Goal: Task Accomplishment & Management: Use online tool/utility

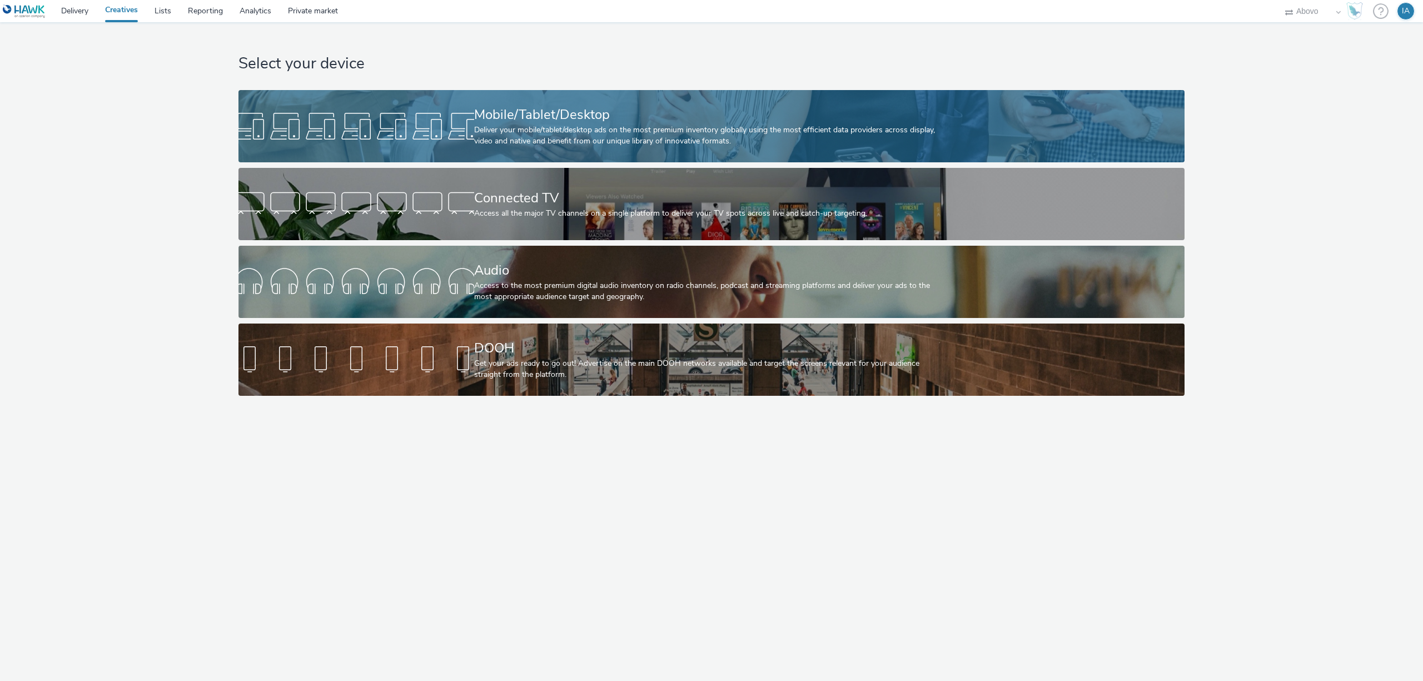
click at [597, 129] on div "Deliver your mobile/tablet/desktop ads on the most premium inventory globally u…" at bounding box center [709, 136] width 471 height 23
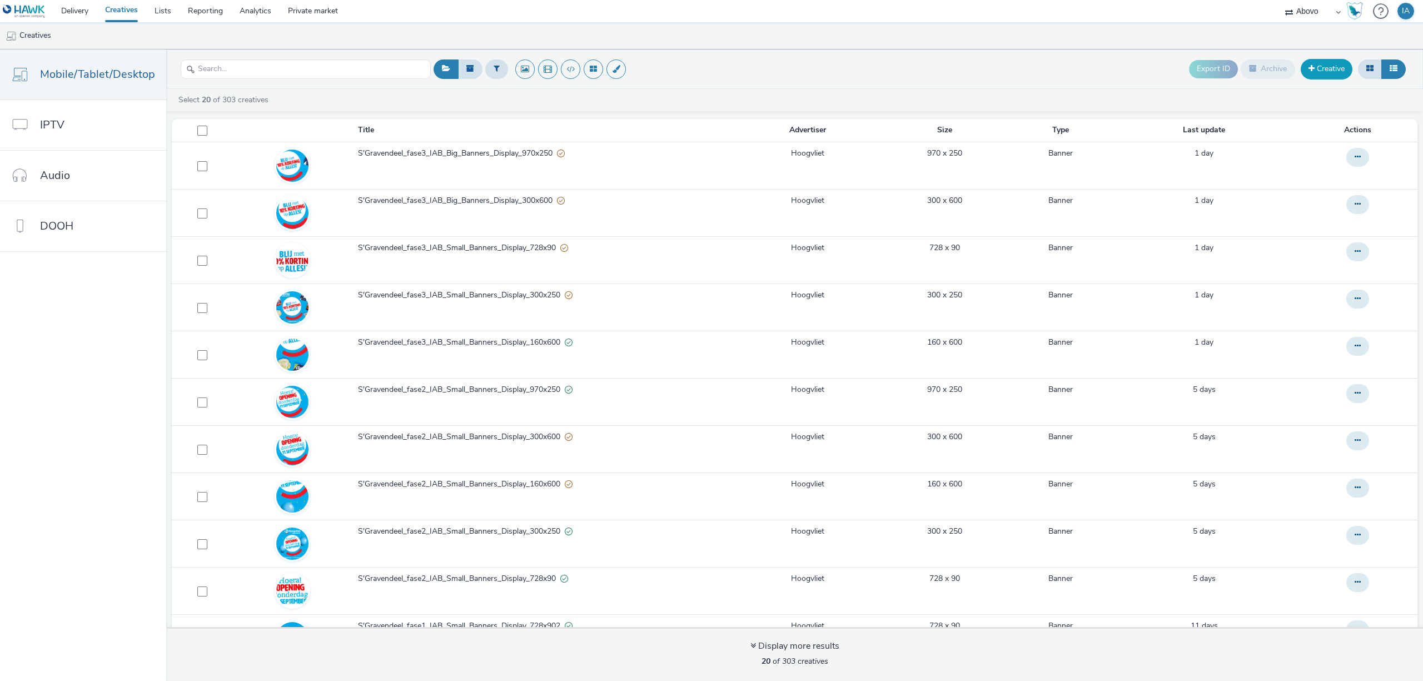
click at [1317, 74] on link "Creative" at bounding box center [1327, 69] width 52 height 20
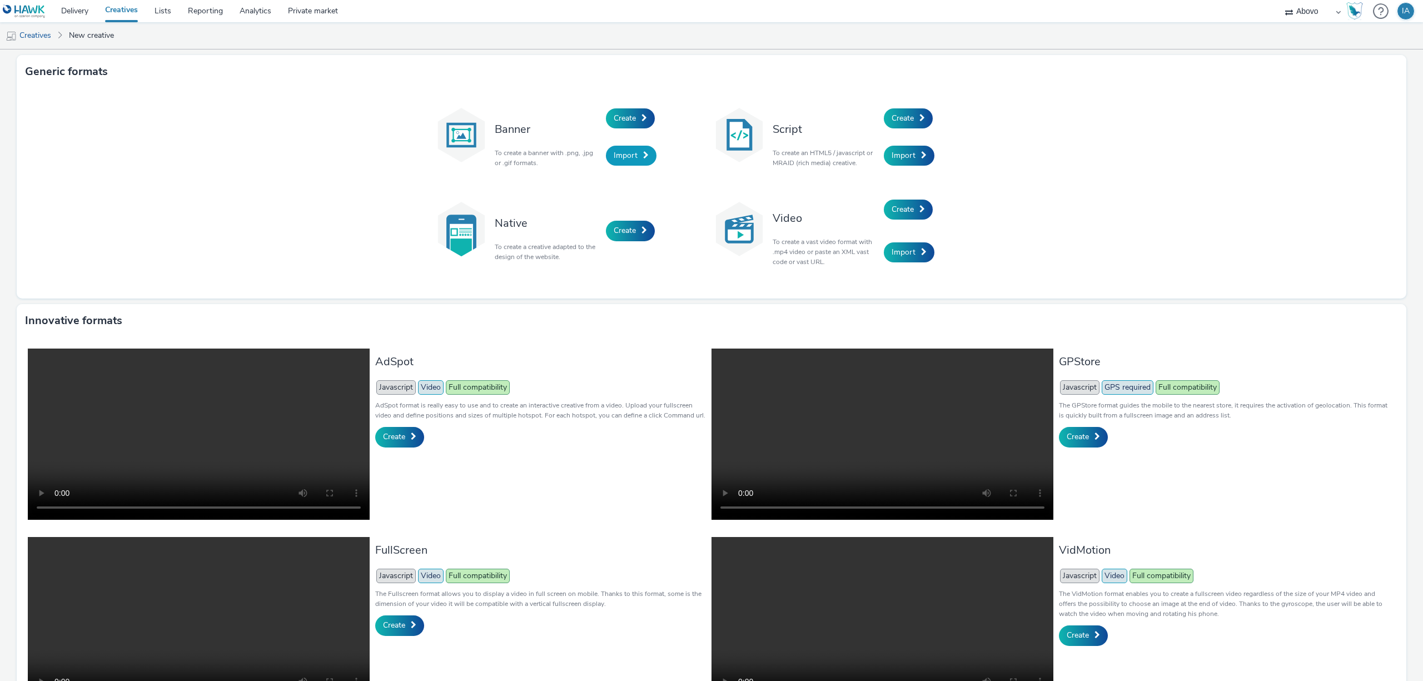
click at [619, 156] on span "Import" at bounding box center [626, 155] width 24 height 11
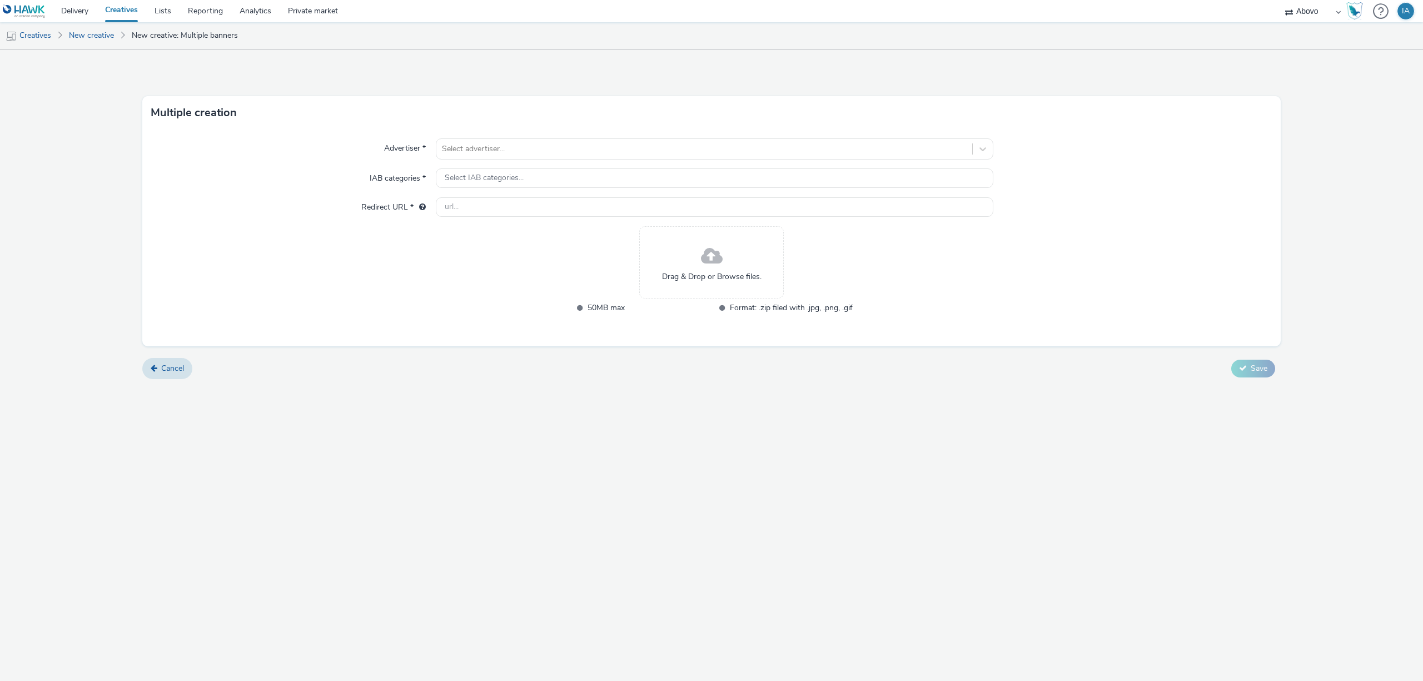
click at [551, 160] on div "Advertiser * Select advertiser... IAB categories * Select IAB categories... Red…" at bounding box center [711, 238] width 1138 height 217
click at [568, 148] on div at bounding box center [704, 148] width 525 height 13
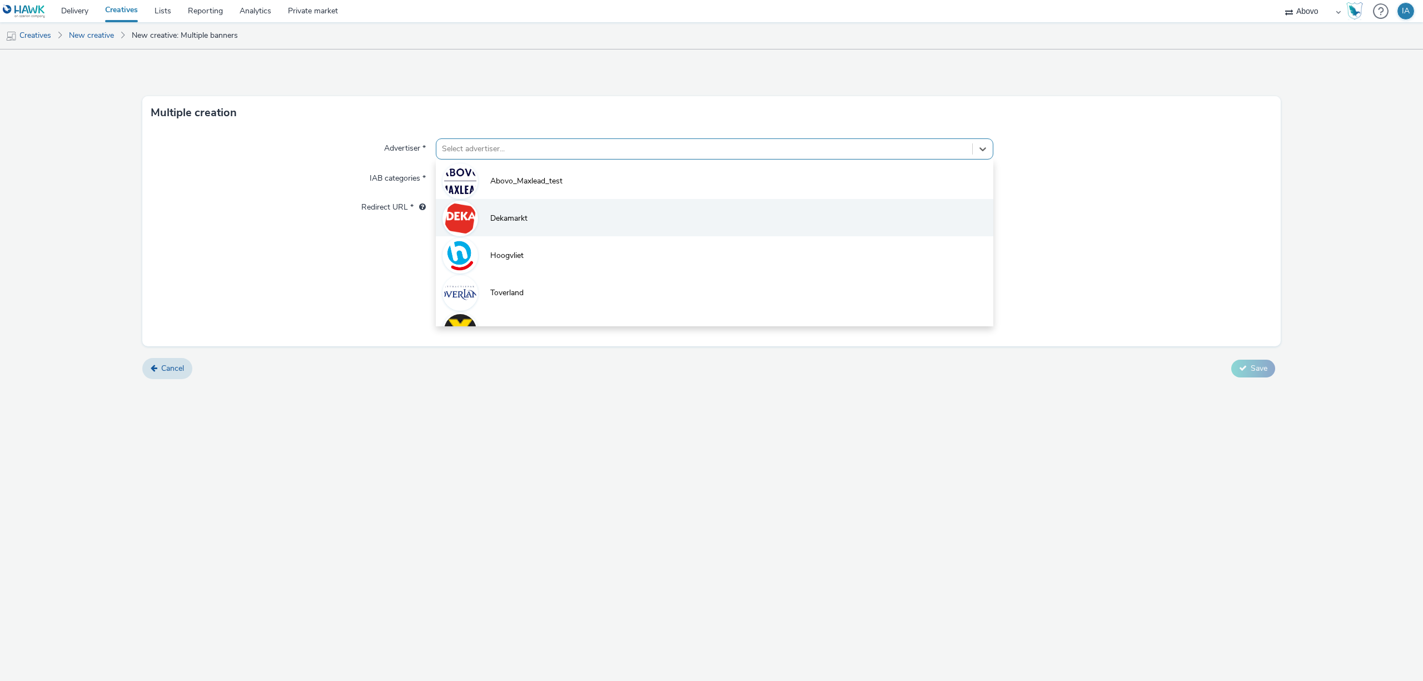
click at [531, 225] on li "Dekamarkt" at bounding box center [715, 217] width 558 height 37
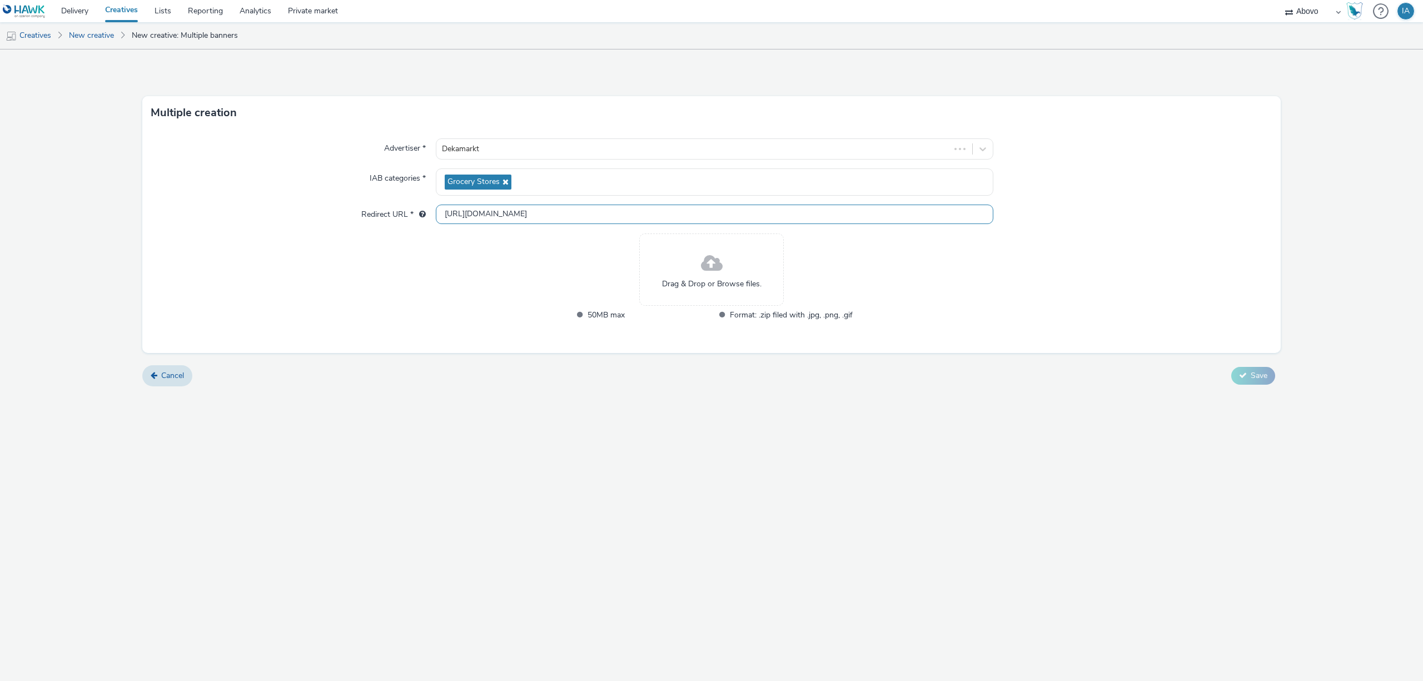
drag, startPoint x: 545, startPoint y: 212, endPoint x: 399, endPoint y: 197, distance: 147.0
click at [402, 198] on div "Advertiser * Dekamarkt IAB categories * Grocery Stores Redirect URL * http://de…" at bounding box center [711, 241] width 1138 height 223
paste input "s://www.dekamarkt.nl/almelo?utm_source=display&utm_medium=atd&utm_campaign=abov…"
type input "[URL][DOMAIN_NAME]"
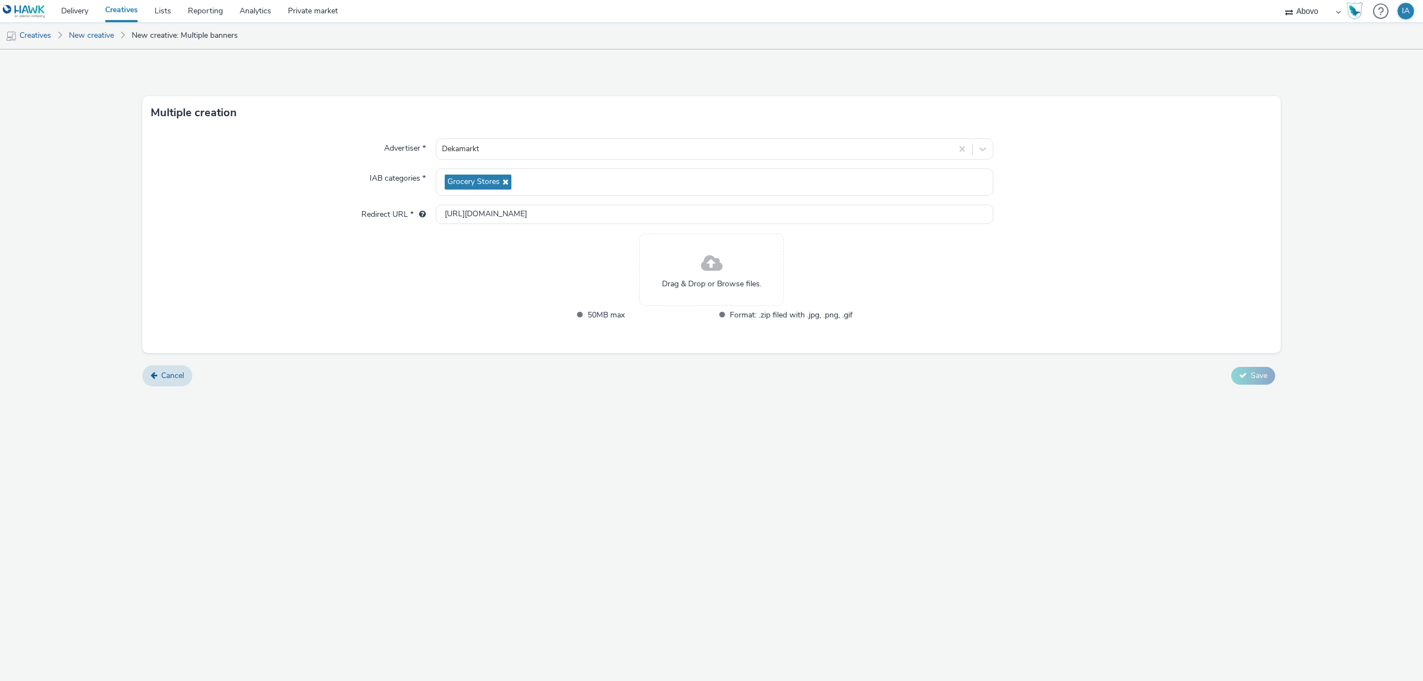
click at [556, 476] on div "Multiple creation Advertiser * Dekamarkt IAB categories * Grocery Stores Redire…" at bounding box center [711, 364] width 1423 height 631
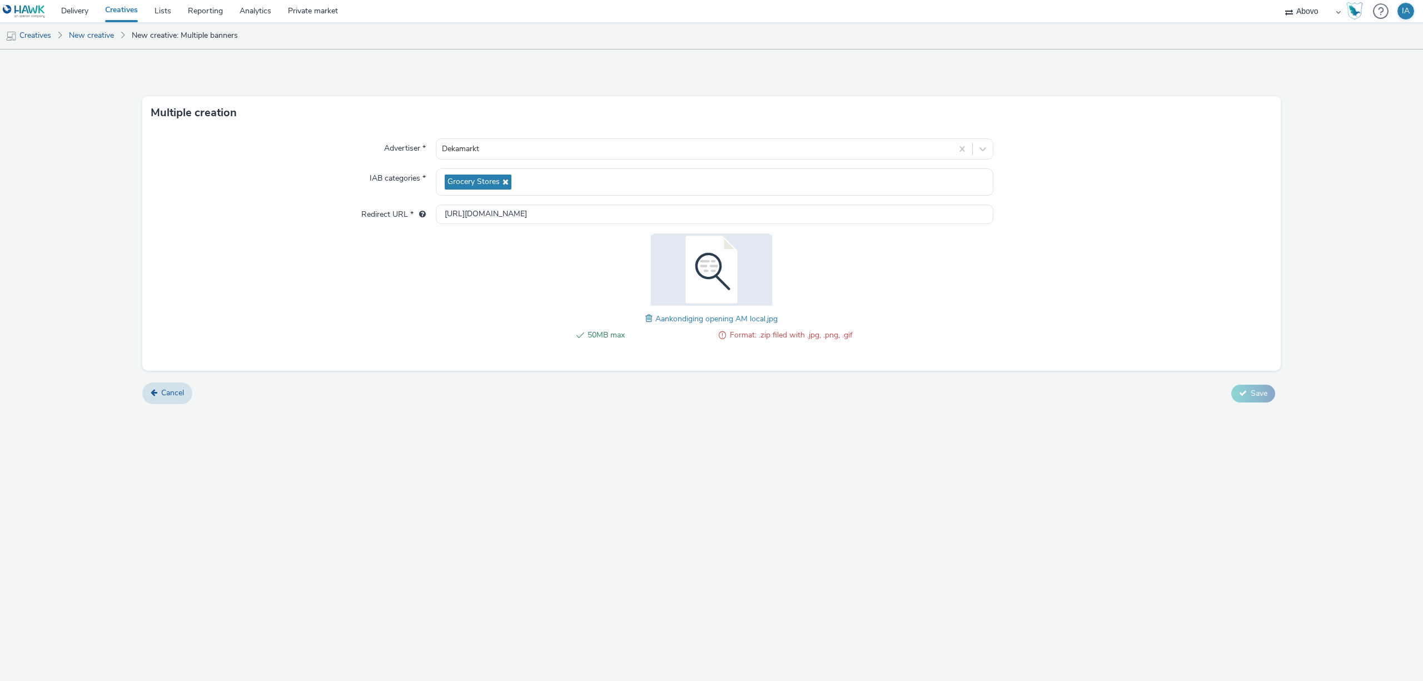
click at [649, 321] on span at bounding box center [650, 318] width 10 height 12
click at [643, 317] on span at bounding box center [648, 318] width 10 height 12
click at [649, 317] on span at bounding box center [650, 318] width 10 height 12
click at [1244, 391] on icon at bounding box center [1243, 393] width 8 height 8
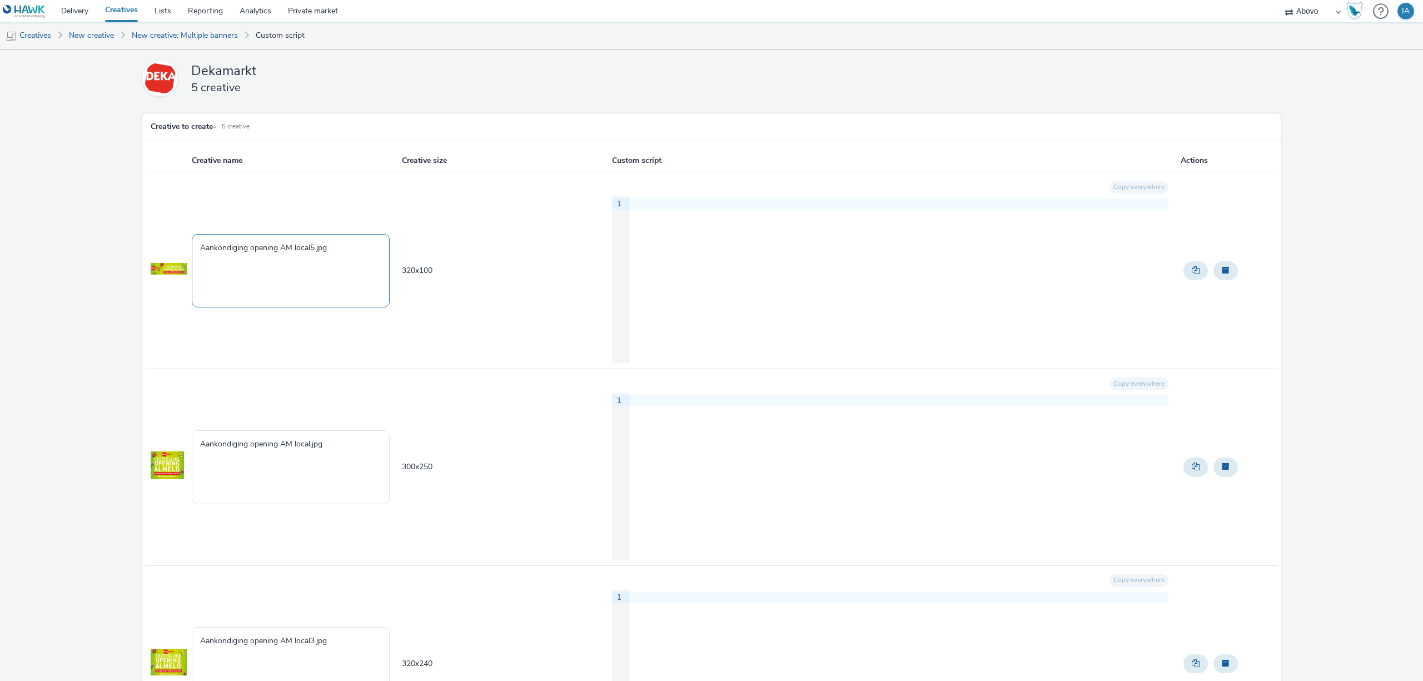
drag, startPoint x: 313, startPoint y: 247, endPoint x: 169, endPoint y: 257, distance: 144.9
click at [169, 257] on tr "Aankondiging opening AM local5.jpg 320 x 100 Copy everywhere 9 1 ›" at bounding box center [711, 270] width 1133 height 197
drag, startPoint x: 355, startPoint y: 251, endPoint x: 179, endPoint y: 250, distance: 175.7
click at [179, 250] on tr "Almelo_vooraankondiging_320x100.jpg 320 x 100 Copy everywhere 9 1 ›" at bounding box center [711, 270] width 1133 height 197
type textarea "Almelo_vooraankondiging_320x100.jpg"
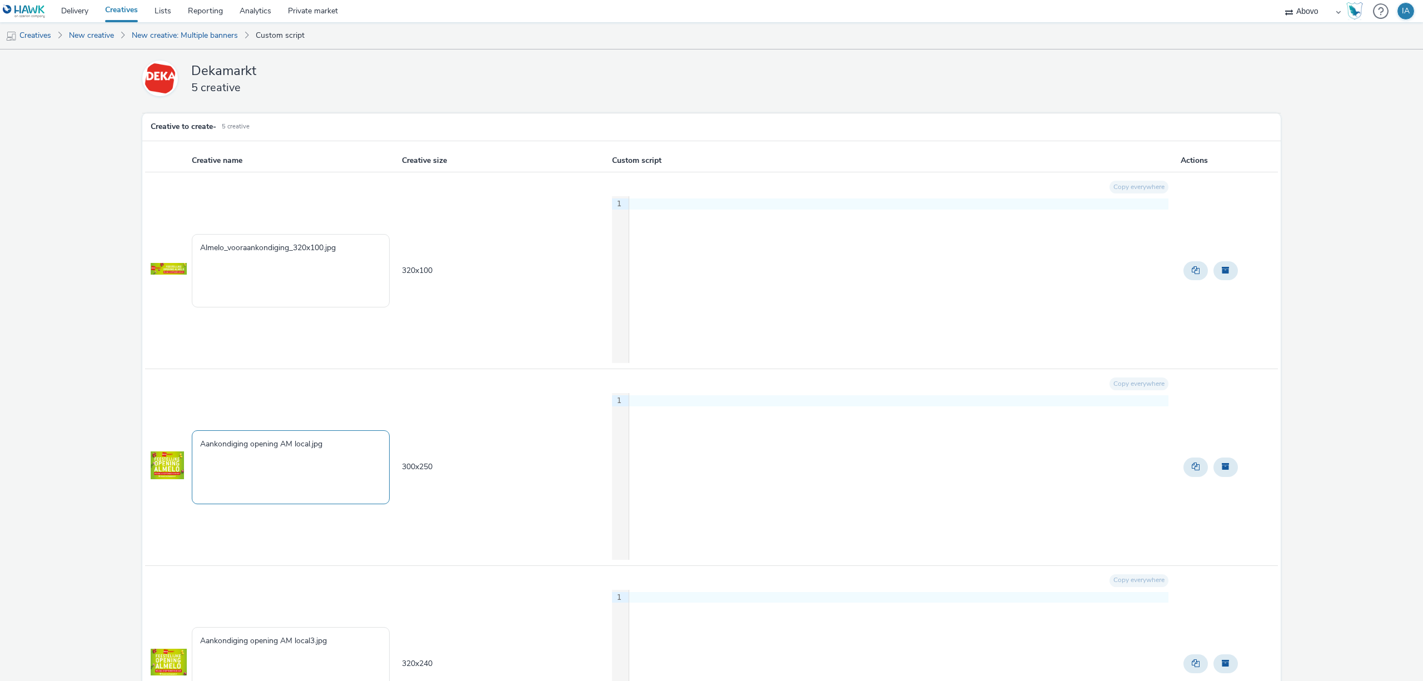
drag, startPoint x: 341, startPoint y: 449, endPoint x: 23, endPoint y: 414, distance: 319.4
click at [29, 441] on div "Dekamarkt 5 creative Creative to create - 5 Creative Creative name Creative siz…" at bounding box center [711, 628] width 1423 height 1159
paste textarea "lmelo_vooraankondiging_320x100"
click at [315, 443] on textarea "Almelo_vooraankondiging_320x100.jpg" at bounding box center [291, 466] width 198 height 73
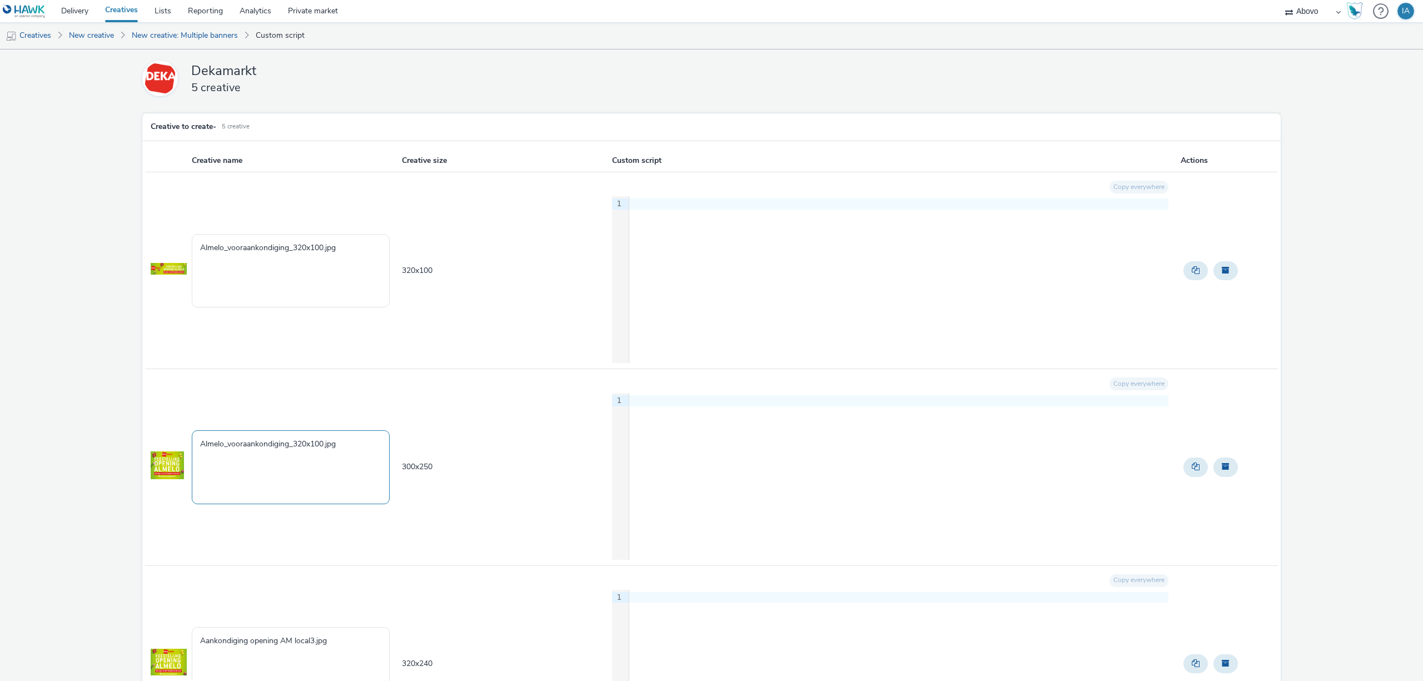
click at [315, 443] on textarea "Almelo_vooraankondiging_320x100.jpg" at bounding box center [291, 466] width 198 height 73
click at [315, 445] on textarea "Almelo_vooraankondiging_320x100.jpg" at bounding box center [291, 466] width 198 height 73
click at [326, 449] on textarea "Almelo_vooraankondiging_320x100.jpg" at bounding box center [291, 466] width 198 height 73
drag, startPoint x: 325, startPoint y: 446, endPoint x: 296, endPoint y: 450, distance: 28.6
click at [296, 450] on textarea "Almelo_vooraankondiging_320x100.jpg" at bounding box center [291, 466] width 198 height 73
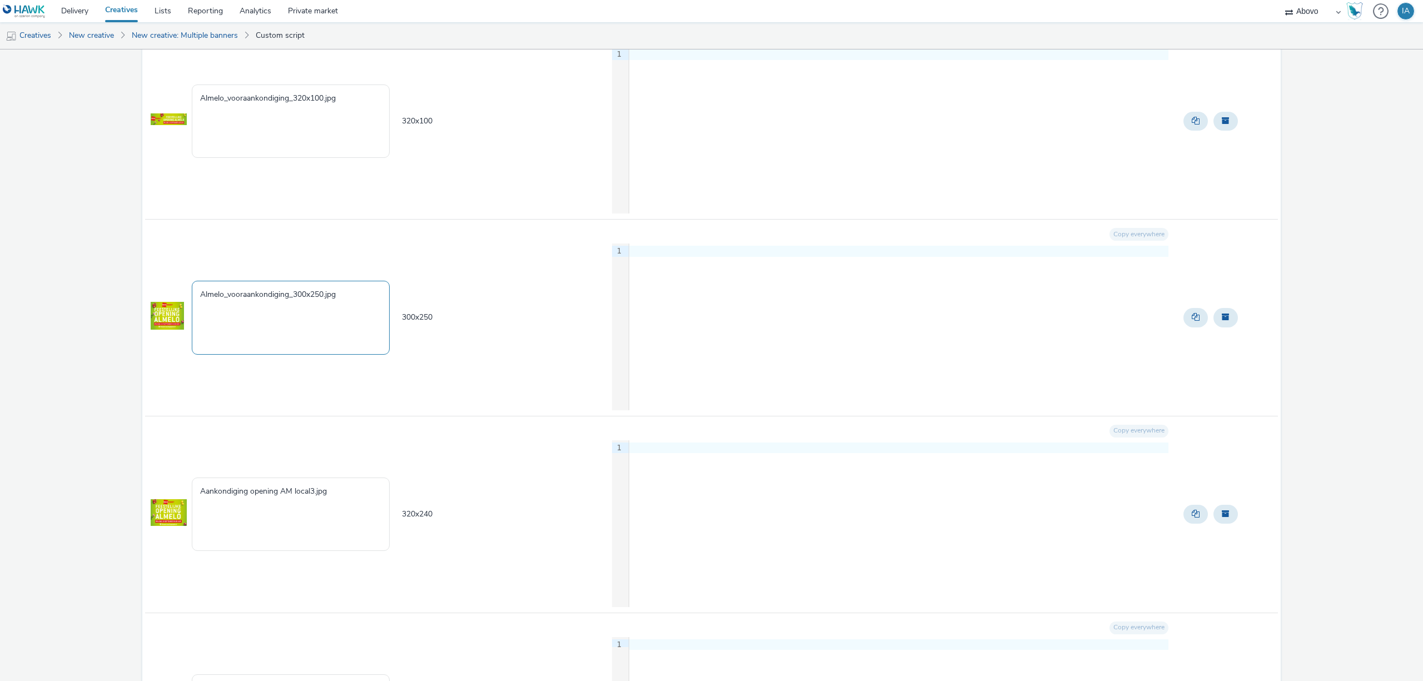
scroll to position [296, 0]
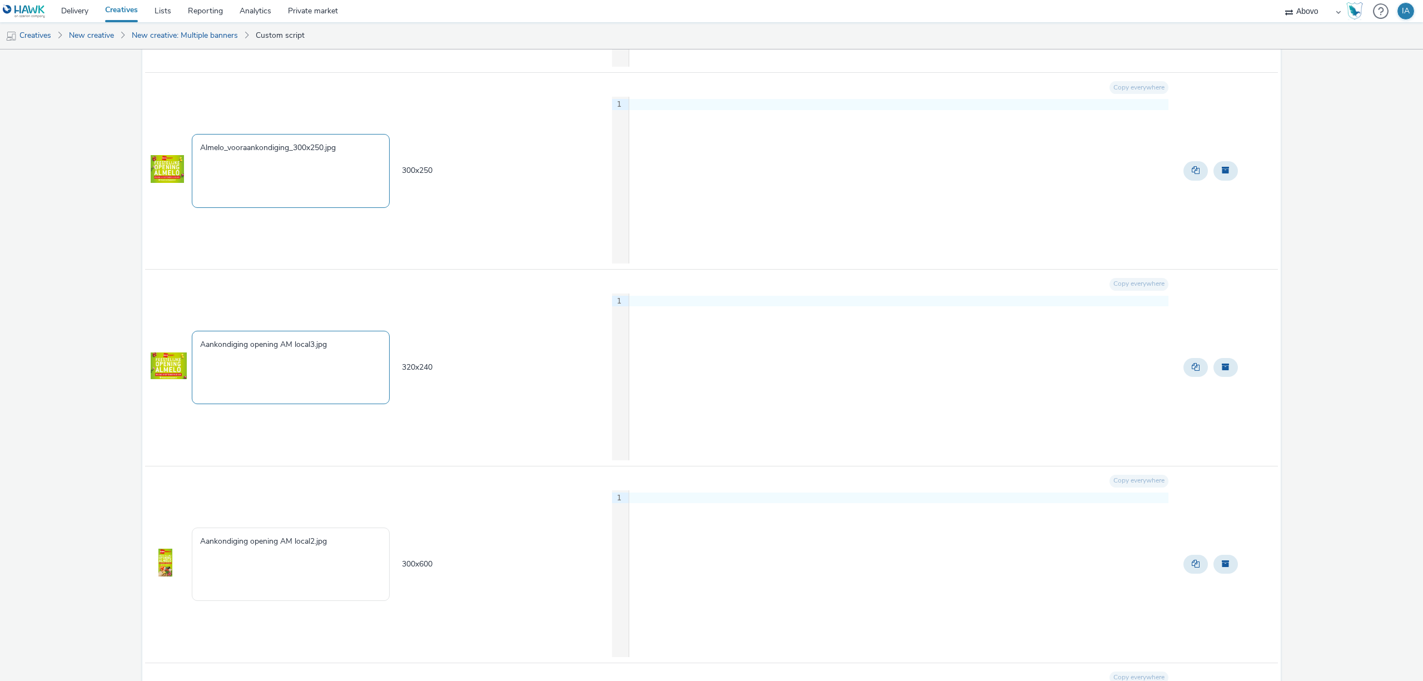
type textarea "Almelo_vooraankondiging_300x250.jpg"
drag, startPoint x: 336, startPoint y: 348, endPoint x: 121, endPoint y: 347, distance: 214.6
click at [121, 347] on div "Dekamarkt 5 creative Creative to create - 5 Creative Creative name Creative siz…" at bounding box center [711, 332] width 1423 height 1159
paste textarea "lmelo_vooraankondiging_320x100"
click at [322, 347] on textarea "Almelo_vooraankondiging_320x100.jpg" at bounding box center [291, 367] width 198 height 73
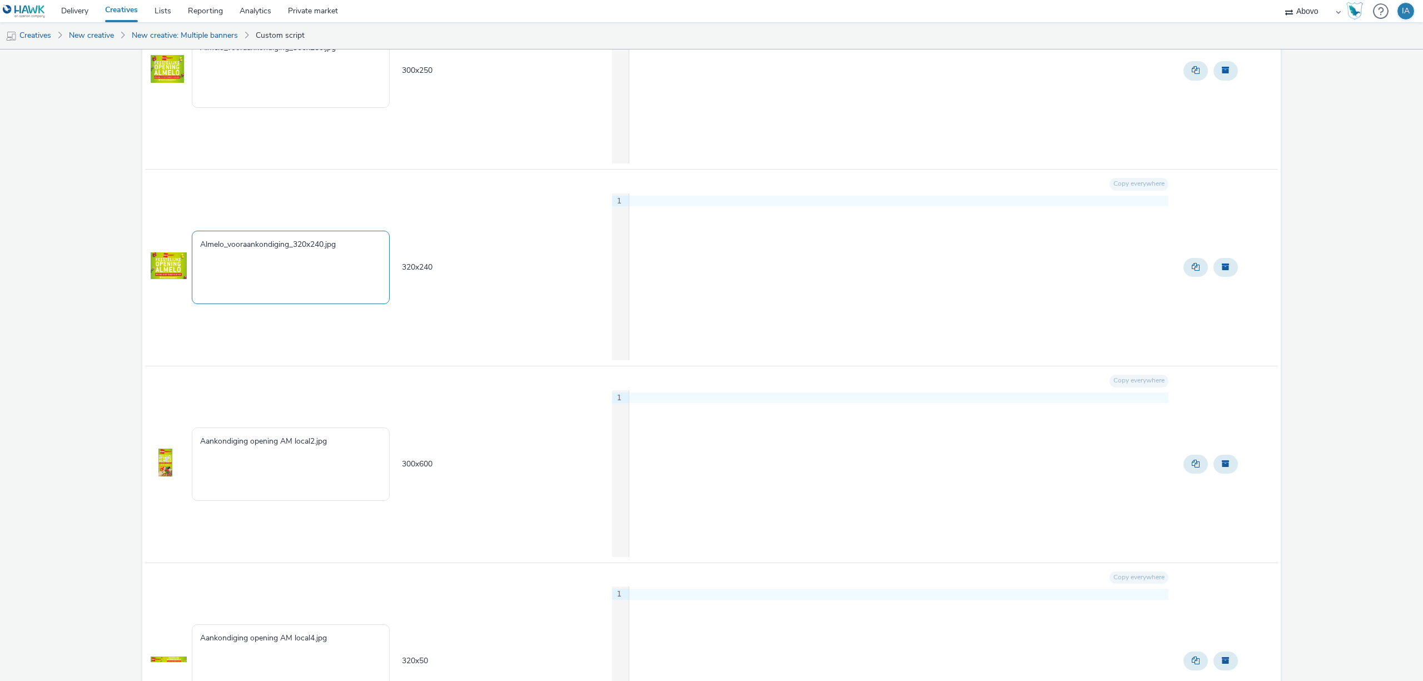
scroll to position [445, 0]
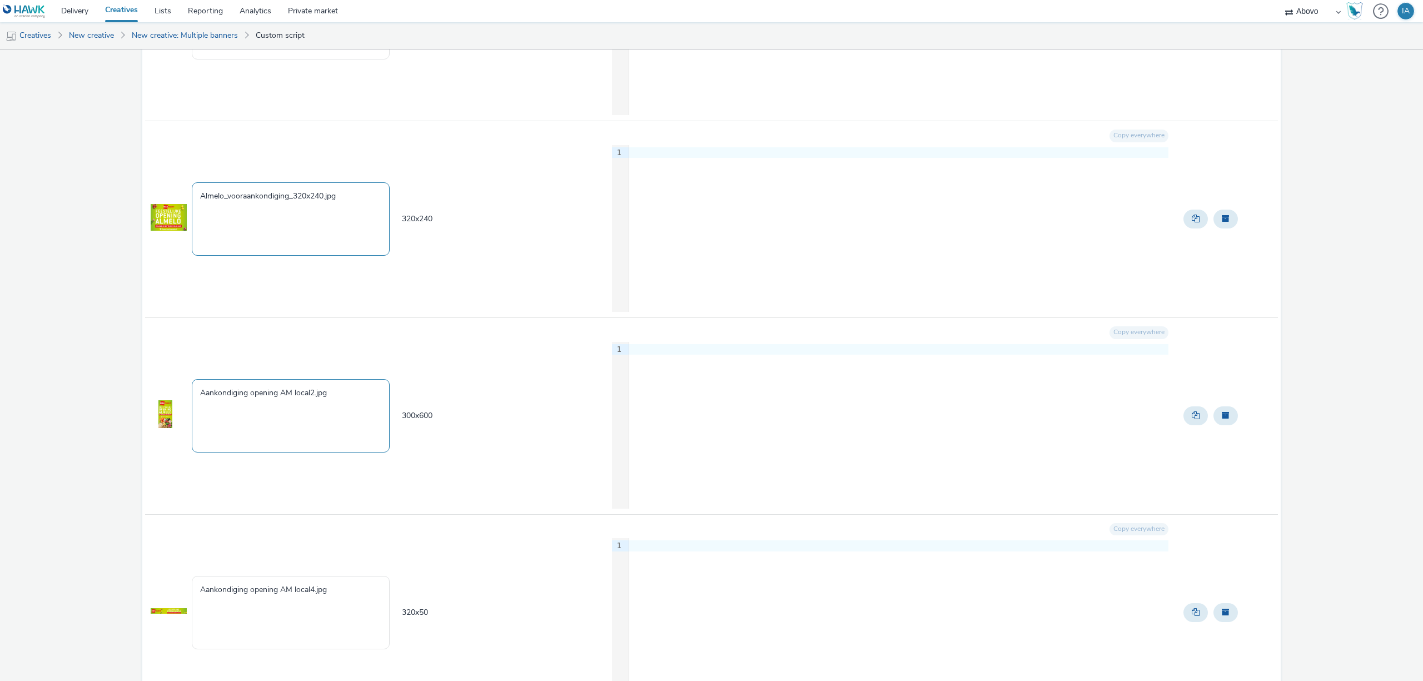
type textarea "Almelo_vooraankondiging_320x240.jpg"
drag, startPoint x: 366, startPoint y: 397, endPoint x: 59, endPoint y: 372, distance: 307.8
click at [101, 396] on div "Dekamarkt 5 creative Creative to create - 5 Creative Creative name Creative siz…" at bounding box center [711, 184] width 1423 height 1159
paste textarea "lmelo_vooraankondiging_320x100"
click at [325, 394] on textarea "Almelo_vooraankondiging_320x100.jpg" at bounding box center [291, 415] width 198 height 73
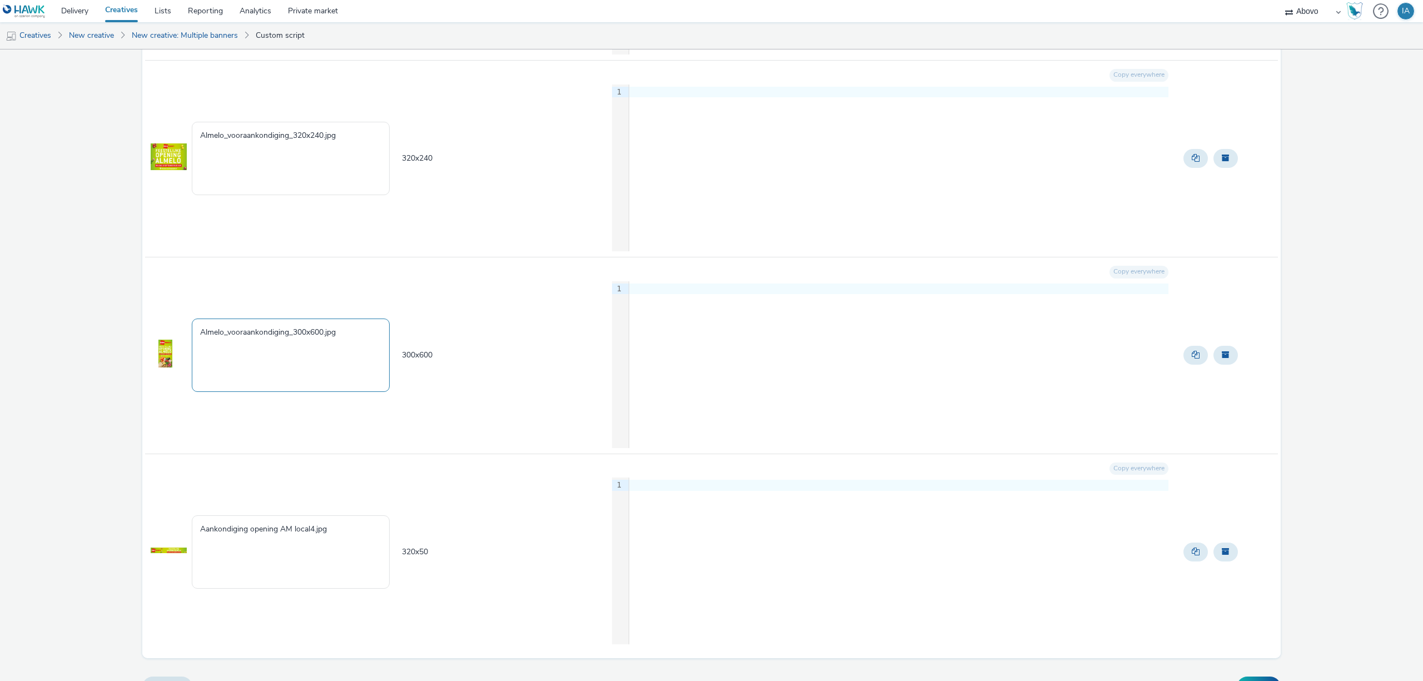
scroll to position [531, 0]
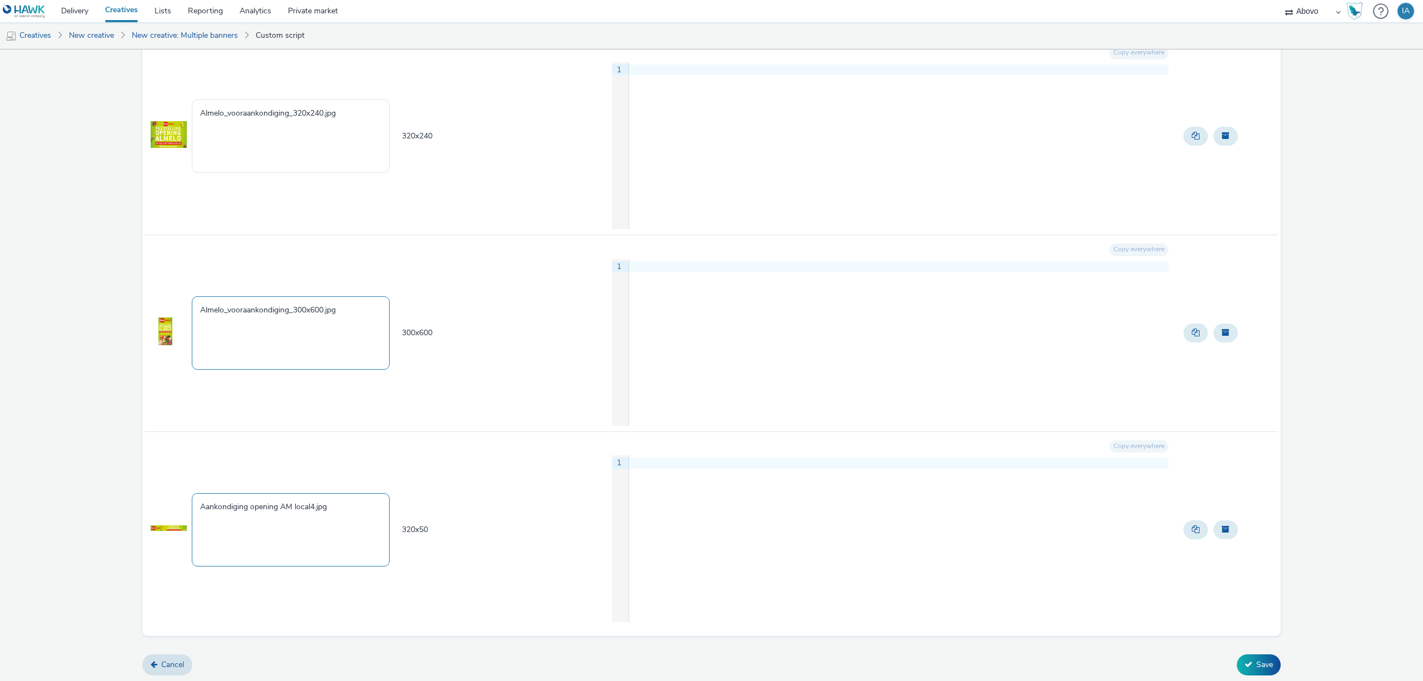
type textarea "Almelo_vooraankondiging_300x600.jpg"
drag, startPoint x: 345, startPoint y: 508, endPoint x: 147, endPoint y: 503, distance: 197.4
click at [147, 504] on tr "Aankondiging opening AM local4.jpg 320 x 50 Copy everywhere 9 1 ›" at bounding box center [711, 529] width 1133 height 196
paste textarea "lmelo_vooraankondiging_320x100"
click at [327, 507] on textarea "Almelo_vooraankondiging_320x100.jpg" at bounding box center [291, 529] width 198 height 73
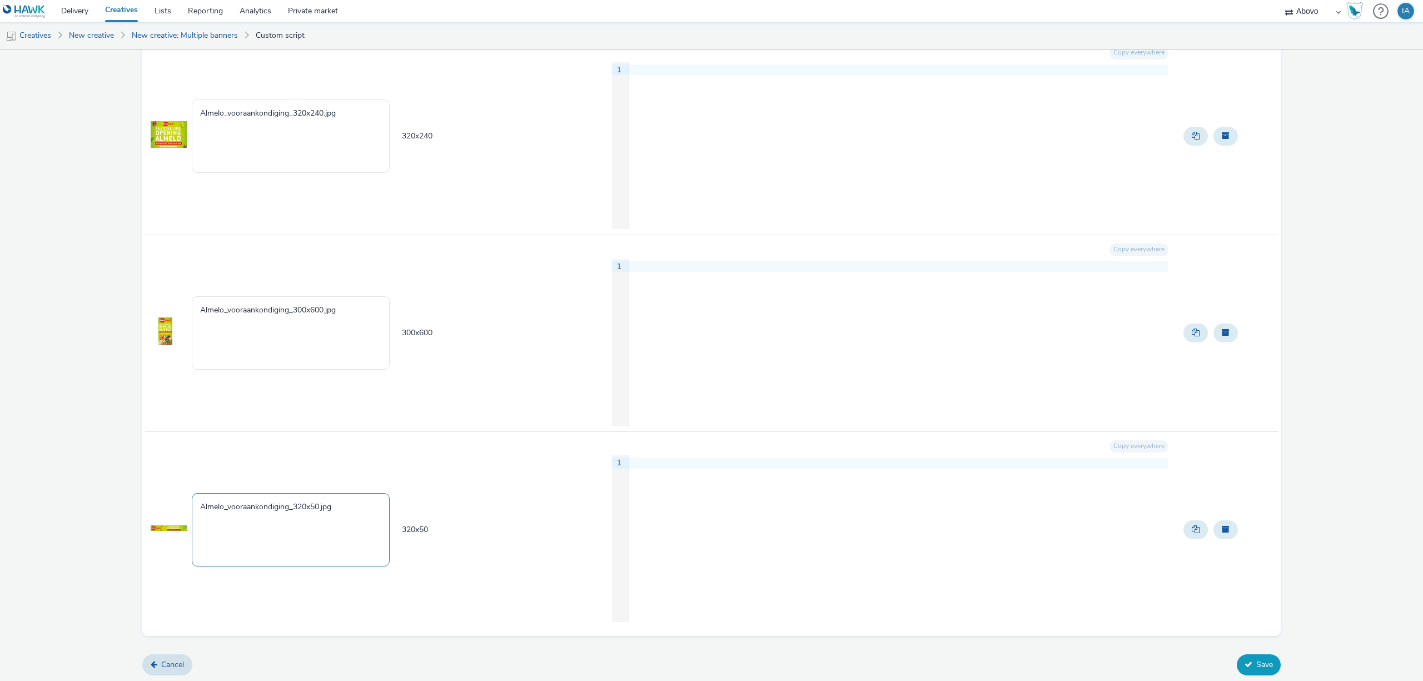
type textarea "Almelo_vooraankondiging_320x50.jpg"
click at [1251, 665] on button "Save" at bounding box center [1259, 664] width 44 height 21
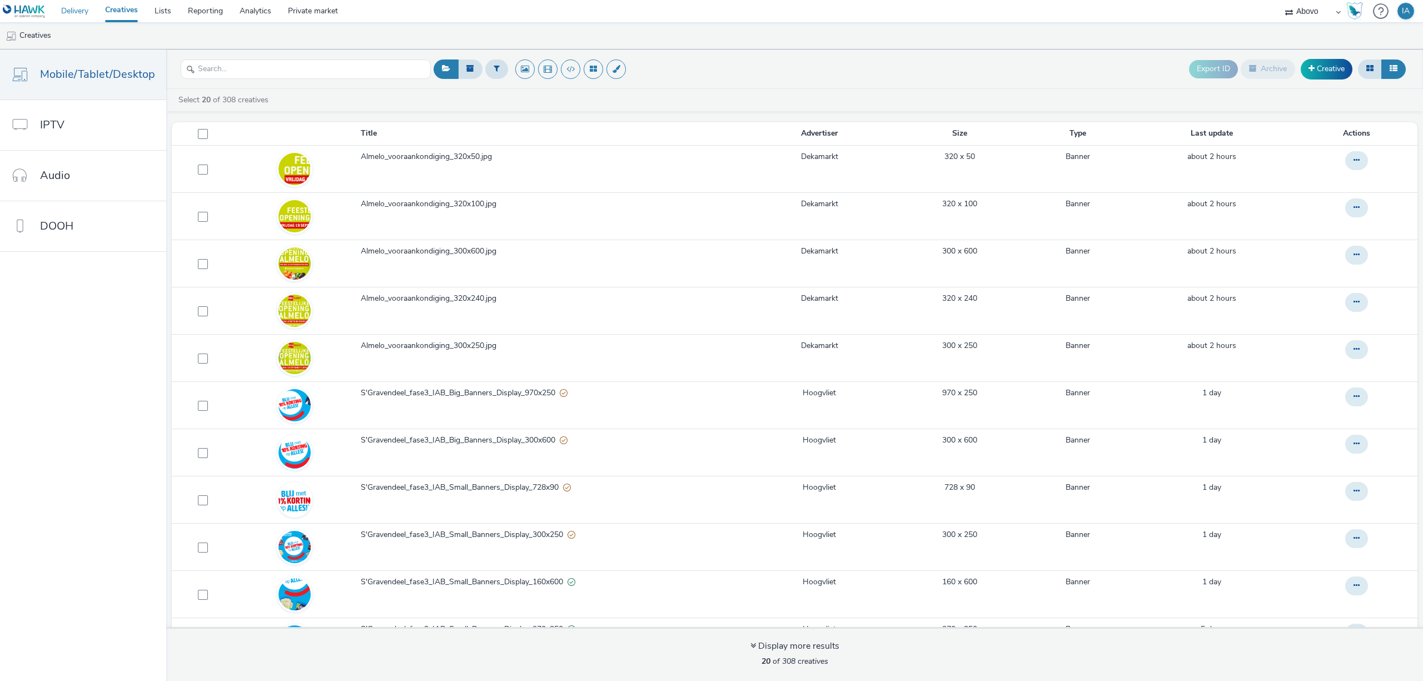
click at [79, 11] on link "Delivery" at bounding box center [75, 11] width 44 height 22
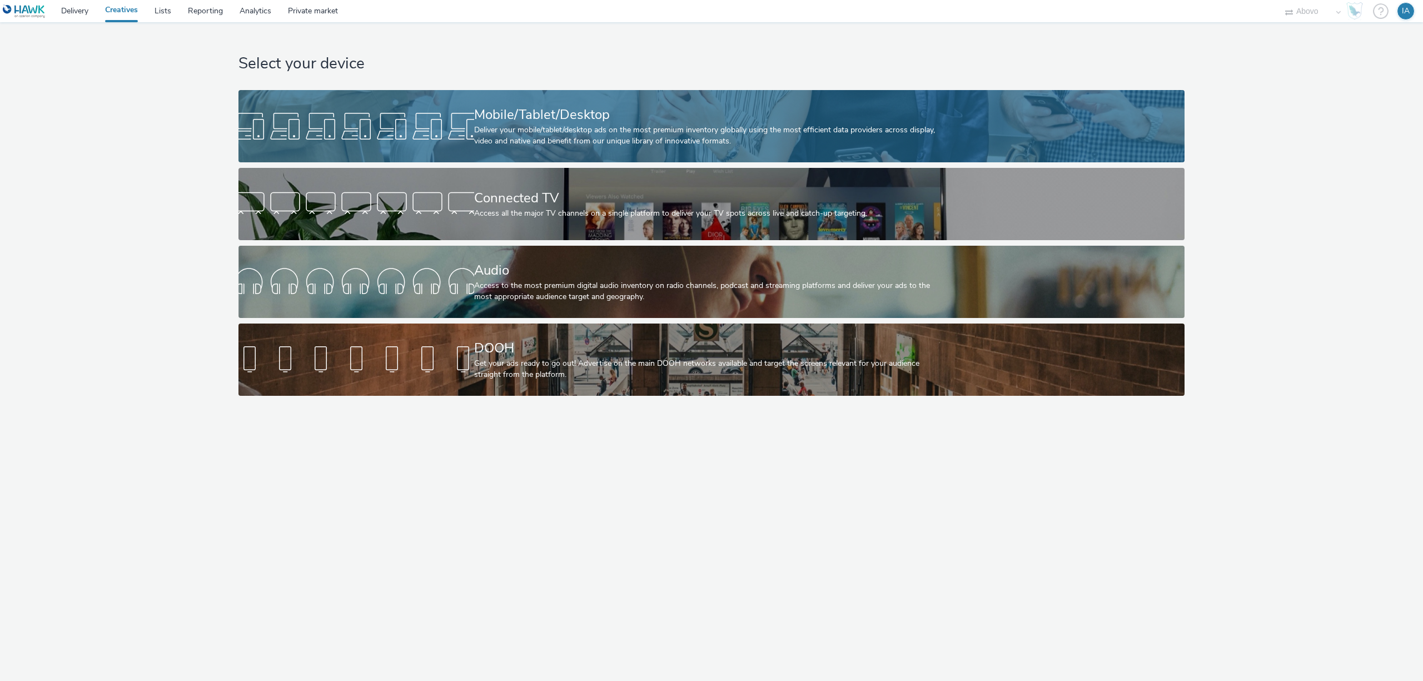
click at [588, 123] on div "Mobile/Tablet/Desktop" at bounding box center [709, 114] width 471 height 19
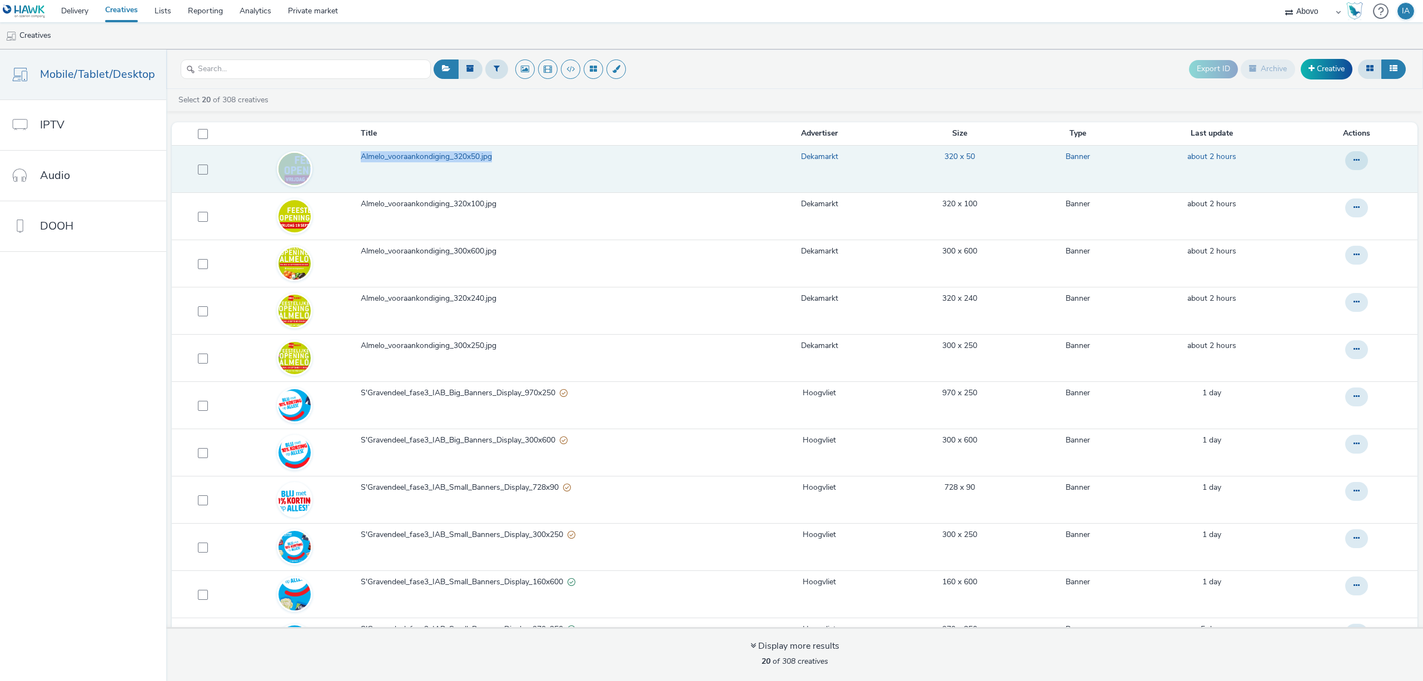
drag, startPoint x: 351, startPoint y: 160, endPoint x: 487, endPoint y: 160, distance: 136.2
click at [487, 160] on tr "Almelo_vooraankondiging_320x50.jpg Dekamarkt 320 x 50 Banner about 2 hours" at bounding box center [795, 168] width 1246 height 47
copy tr "Almelo_vooraankondiging_320x50.jpg"
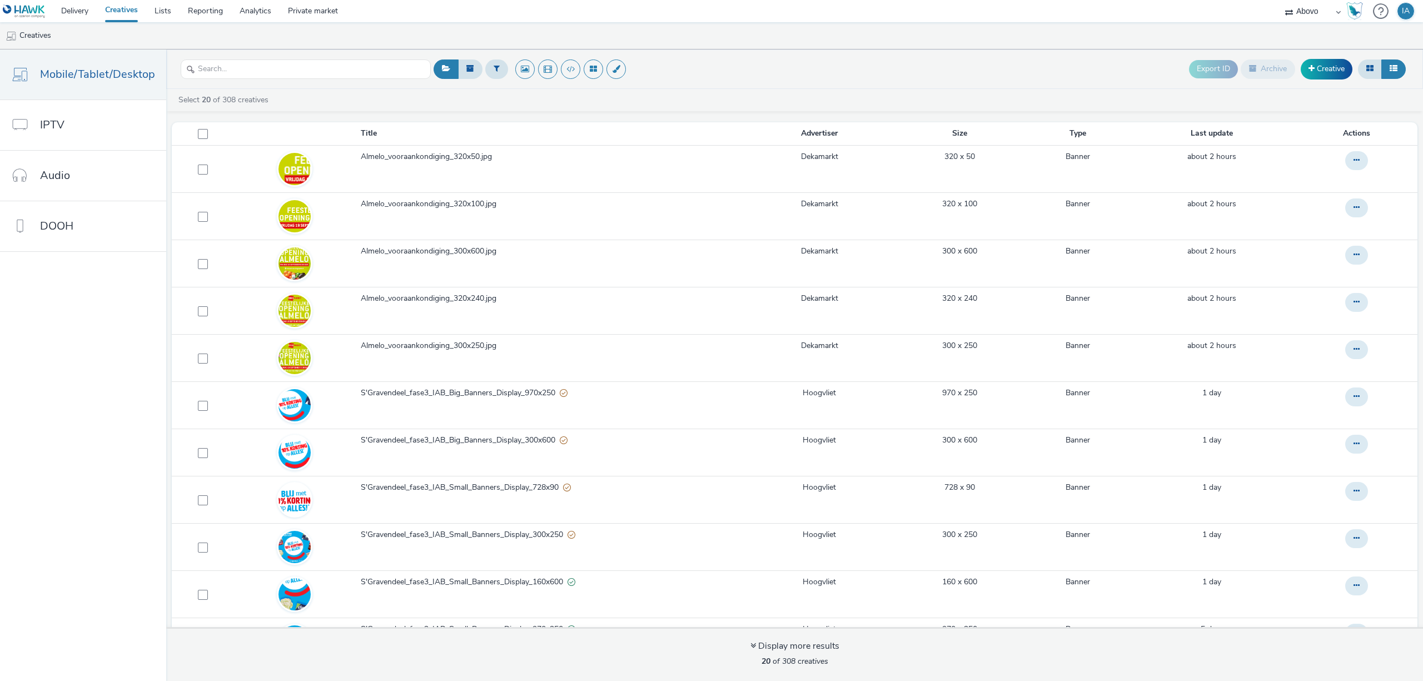
click at [698, 86] on header "Export ID Archive Creative" at bounding box center [794, 68] width 1257 height 39
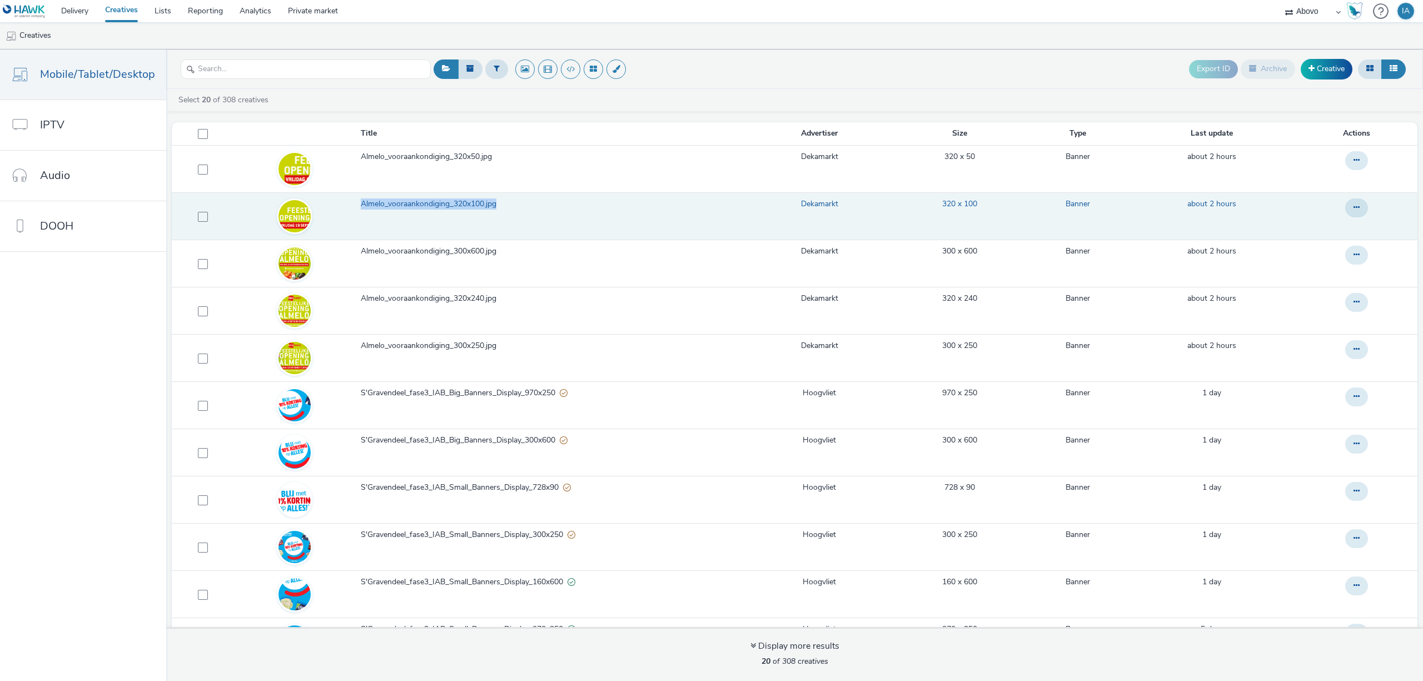
drag, startPoint x: 354, startPoint y: 210, endPoint x: 495, endPoint y: 197, distance: 141.2
click at [495, 197] on td "Almelo_vooraankondiging_320x100.jpg" at bounding box center [555, 215] width 391 height 47
copy span "Almelo_vooraankondiging_320x100.jpg"
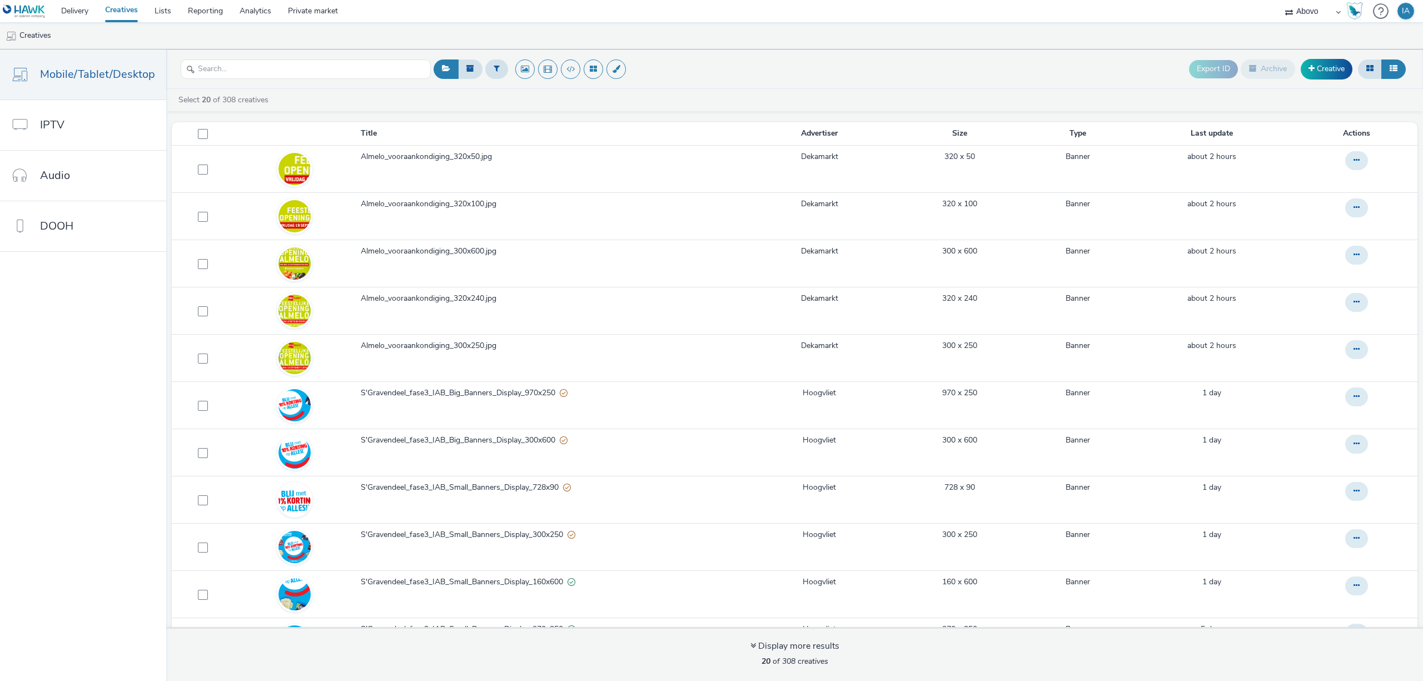
drag, startPoint x: 686, startPoint y: 69, endPoint x: 495, endPoint y: 215, distance: 240.0
click at [687, 68] on div "Export ID Archive Creative" at bounding box center [920, 69] width 978 height 27
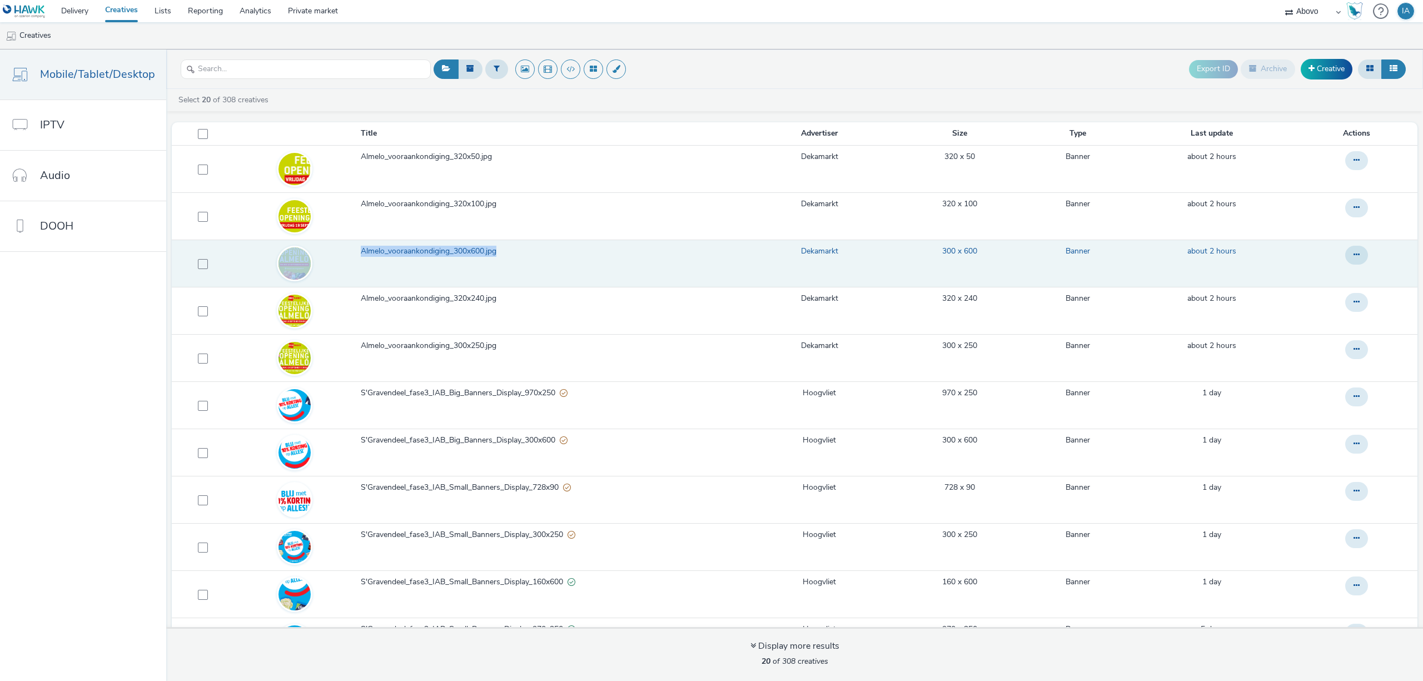
drag, startPoint x: 347, startPoint y: 255, endPoint x: 512, endPoint y: 256, distance: 164.5
click at [512, 256] on tr "Almelo_vooraankondiging_300x600.jpg Dekamarkt 300 x 600 Banner about 2 hours" at bounding box center [795, 263] width 1246 height 47
copy tr "Almelo_vooraankondiging_300x600.jpg"
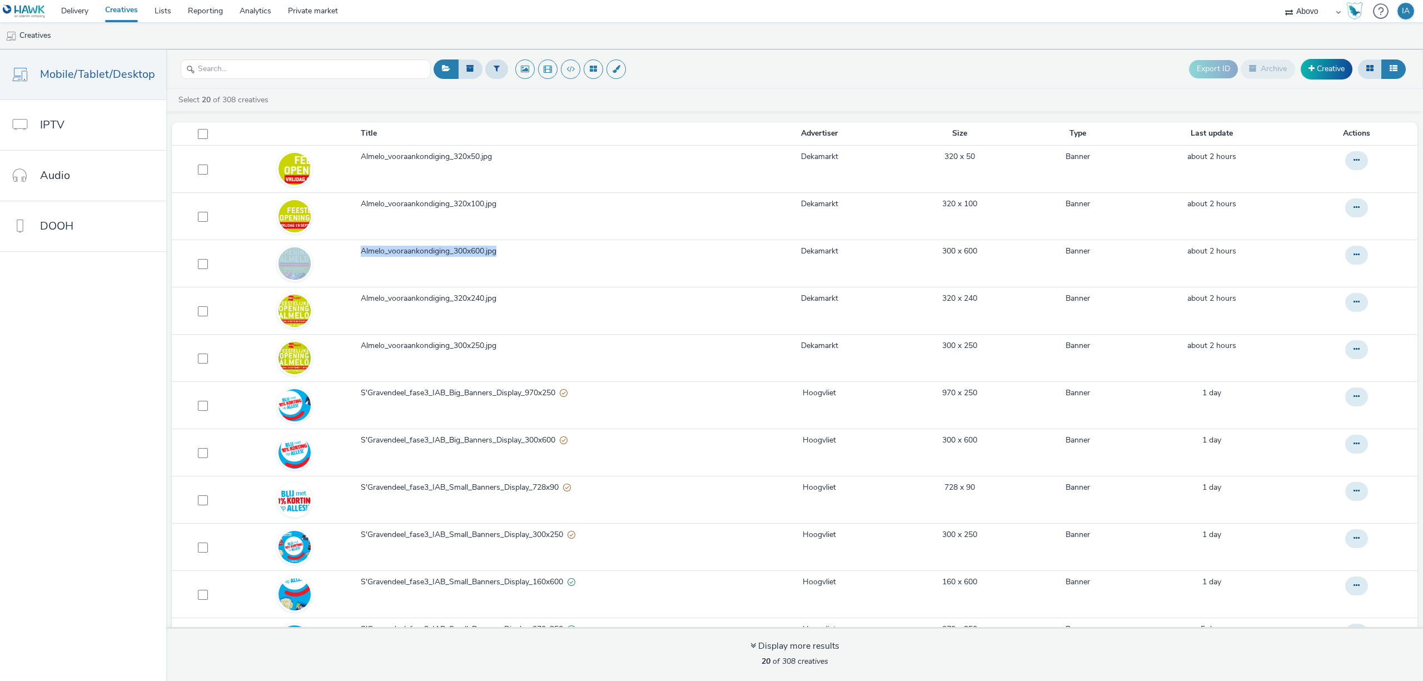
drag, startPoint x: 750, startPoint y: 54, endPoint x: 699, endPoint y: 113, distance: 78.0
click at [750, 54] on header "Export ID Archive Creative" at bounding box center [794, 68] width 1257 height 39
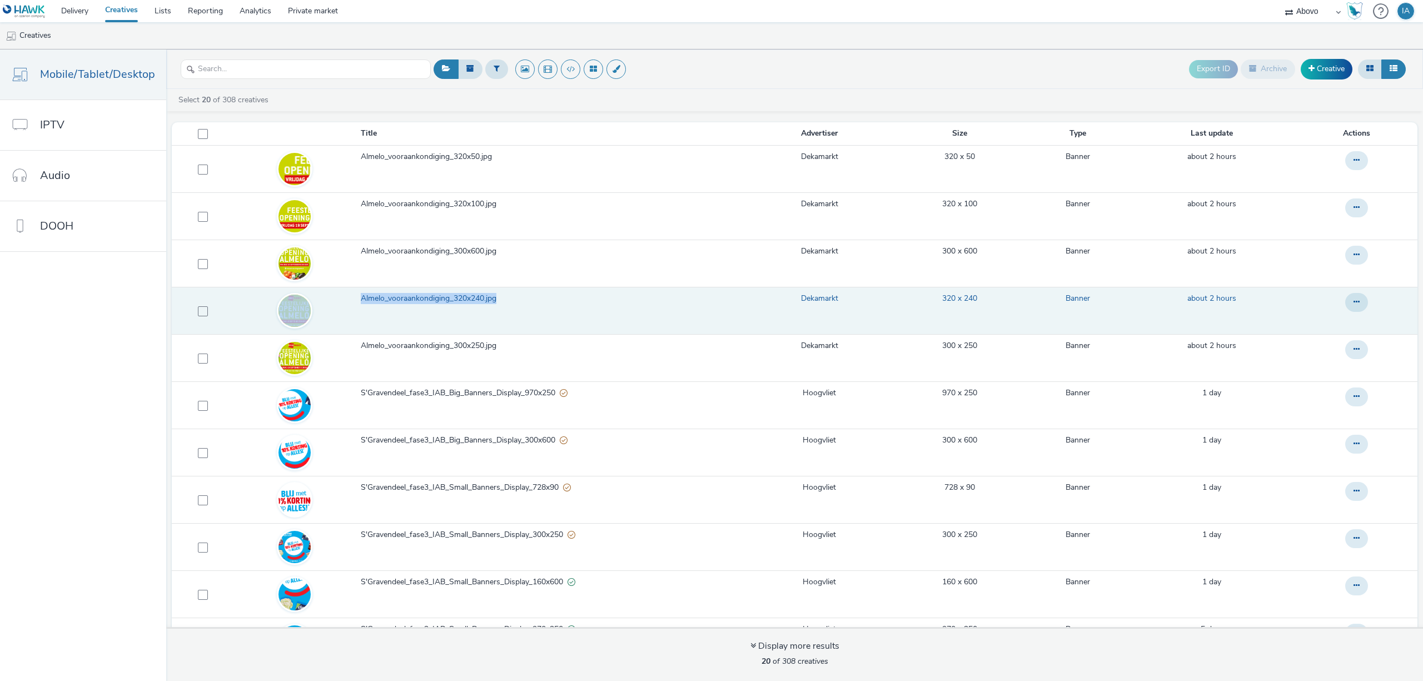
drag, startPoint x: 351, startPoint y: 301, endPoint x: 498, endPoint y: 305, distance: 146.8
click at [498, 305] on tr "Almelo_vooraankondiging_320x240.jpg Dekamarkt 320 x 240 Banner about 2 hours" at bounding box center [795, 310] width 1246 height 47
copy tr "Almelo_vooraankondiging_320x240.jpg"
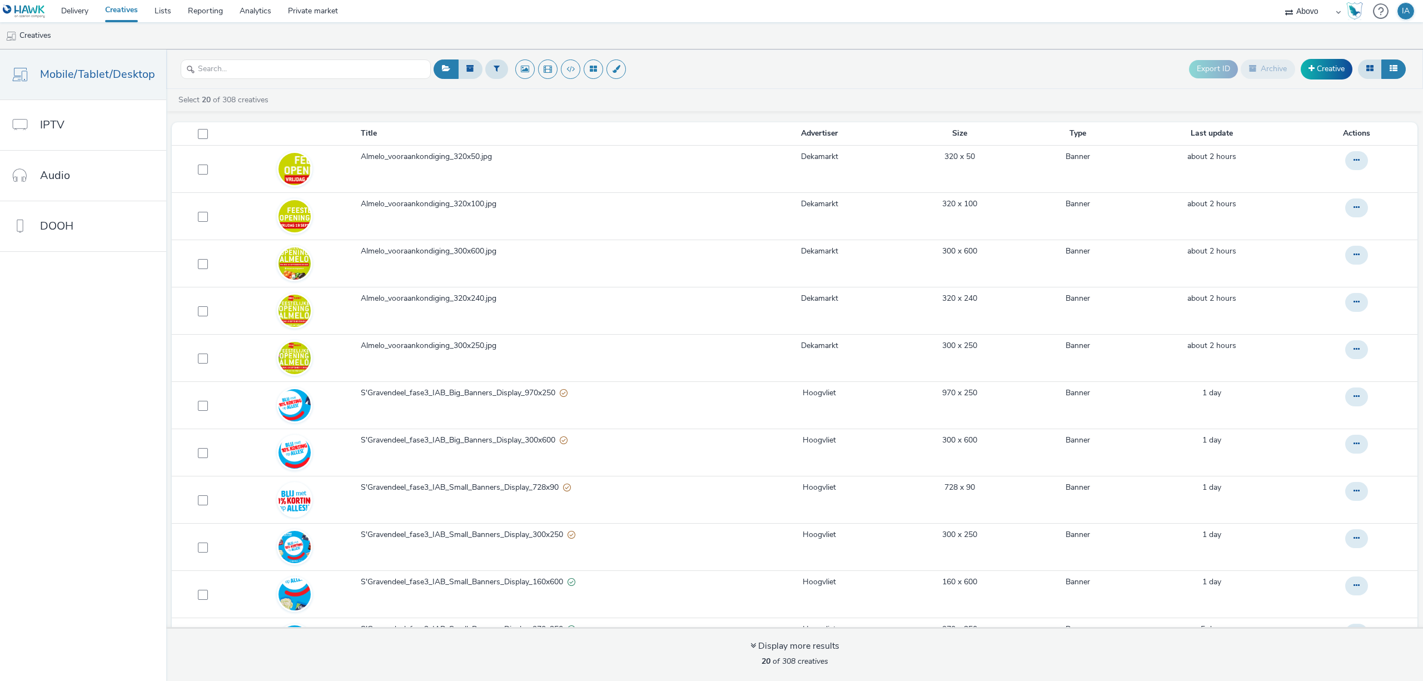
click at [753, 52] on header "Export ID Archive Creative" at bounding box center [794, 68] width 1257 height 39
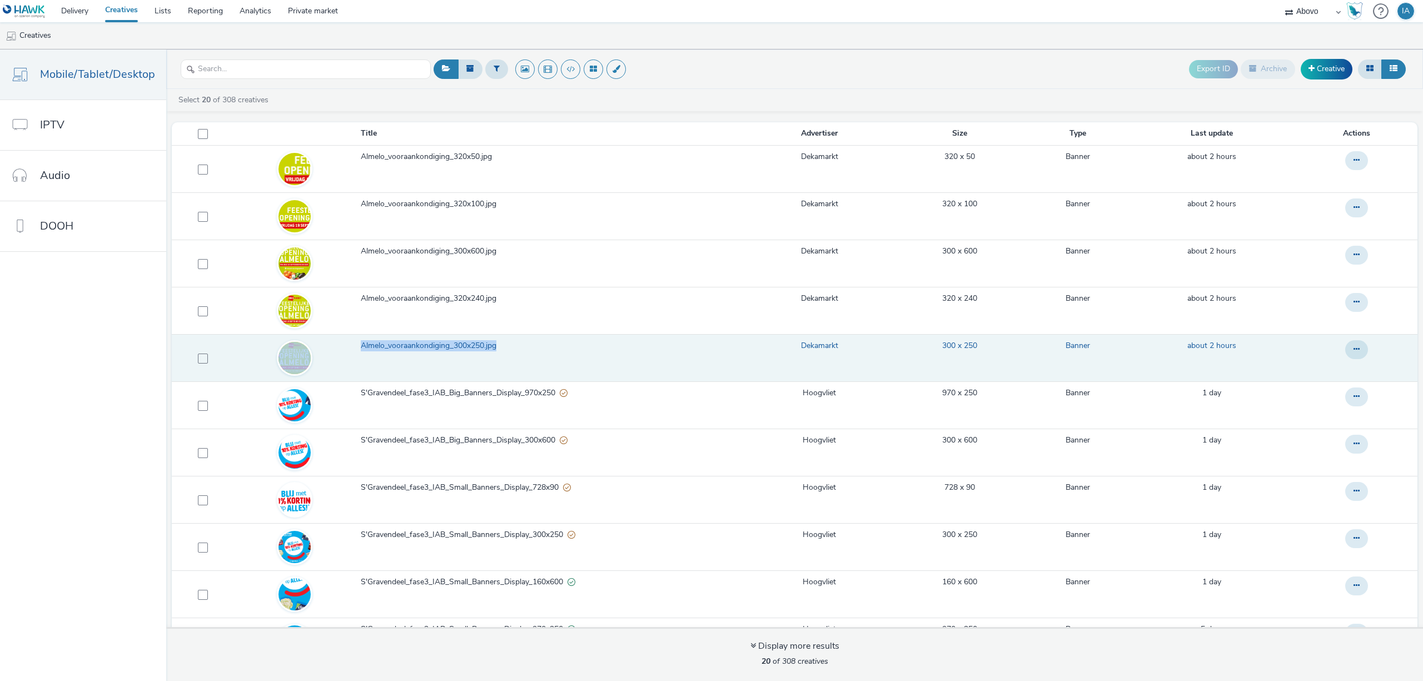
drag, startPoint x: 350, startPoint y: 347, endPoint x: 496, endPoint y: 350, distance: 146.2
click at [496, 350] on tr "Almelo_vooraankondiging_300x250.jpg Dekamarkt 300 x 250 Banner about 2 hours" at bounding box center [795, 357] width 1246 height 47
copy tr "Almelo_vooraankondiging_300x250.jpg"
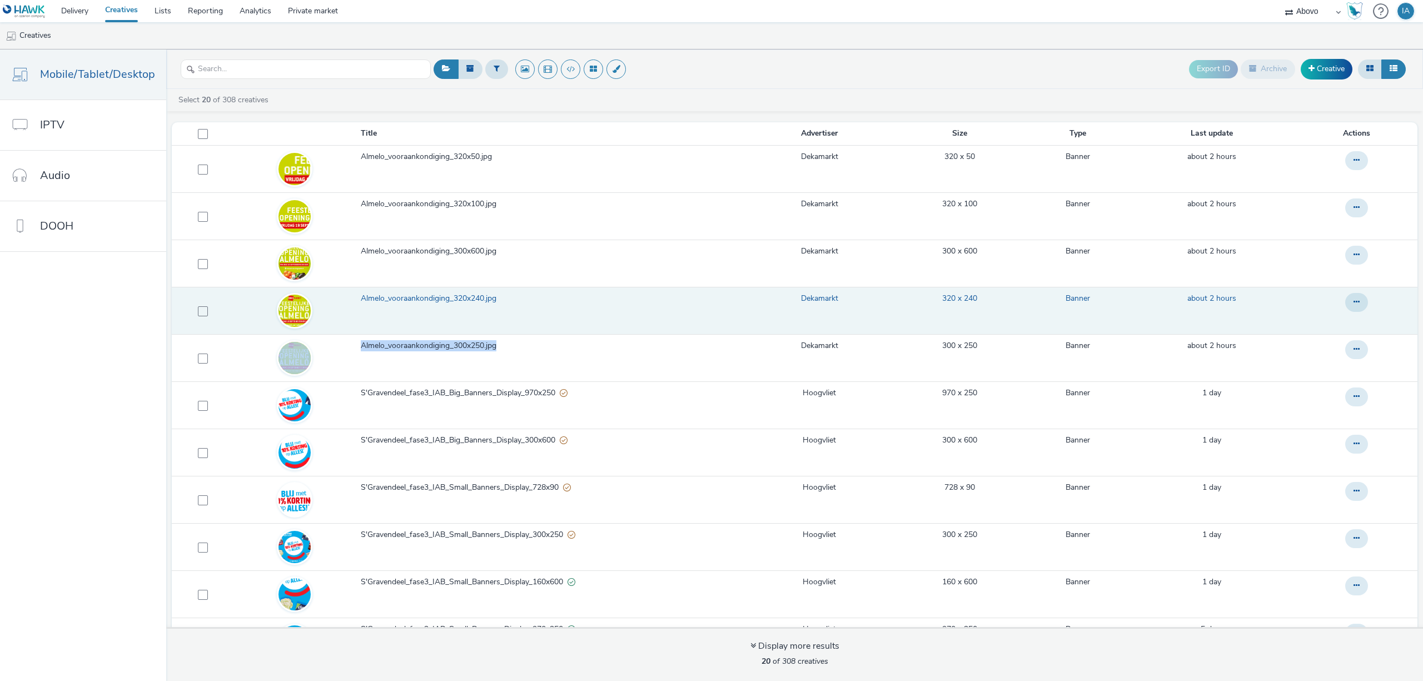
copy tr "Almelo_vooraankondiging_300x250.jpg"
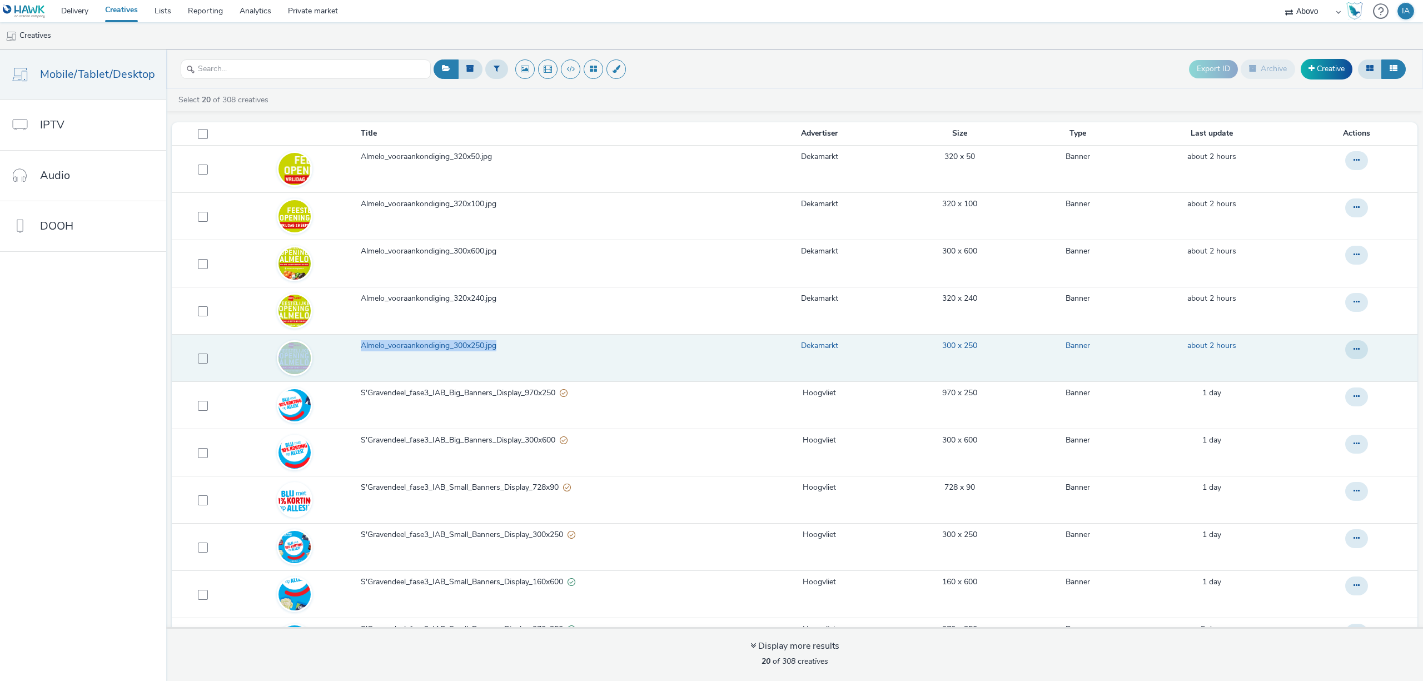
click at [482, 347] on span "Almelo_vooraankondiging_300x250.jpg" at bounding box center [431, 345] width 140 height 11
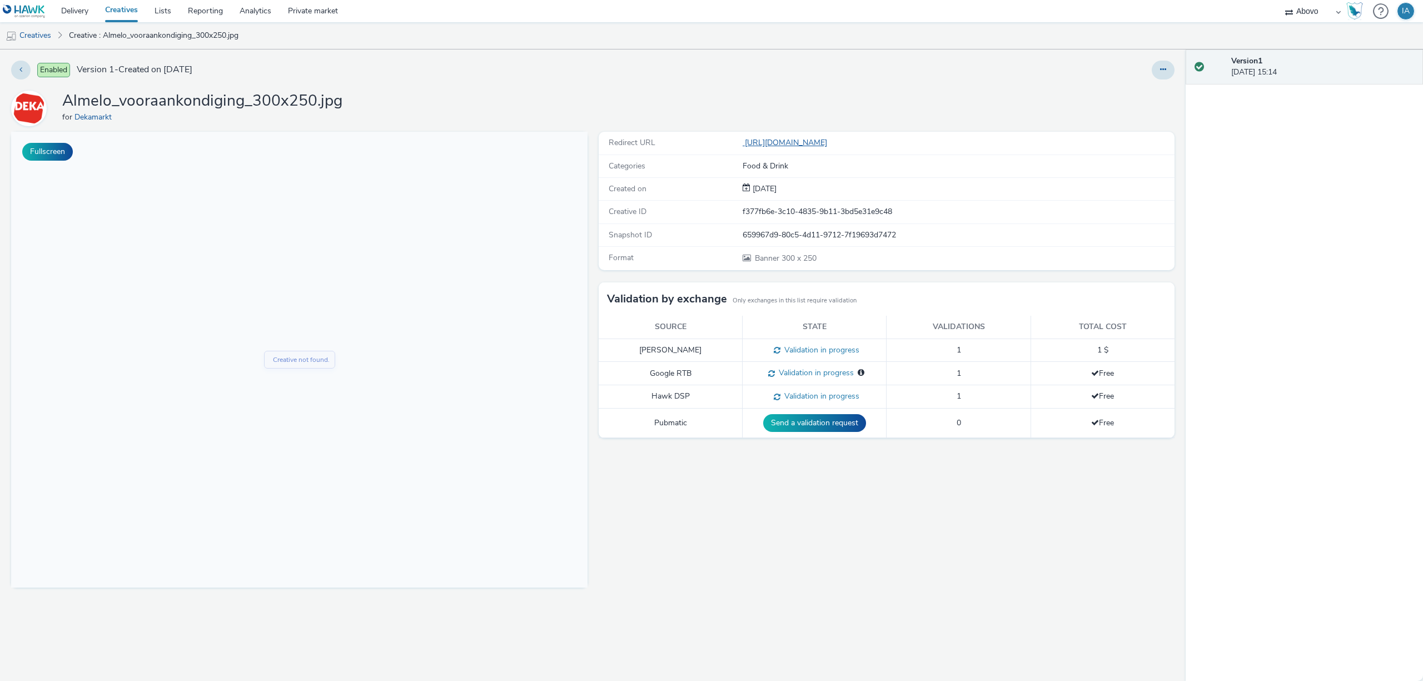
click at [832, 140] on link "[URL][DOMAIN_NAME]" at bounding box center [787, 142] width 89 height 11
